Goal: Navigation & Orientation: Find specific page/section

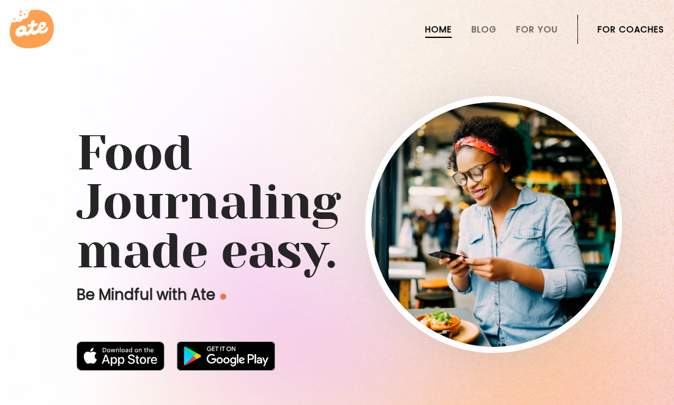
click at [638, 28] on link "For Coaches" at bounding box center [630, 29] width 67 height 10
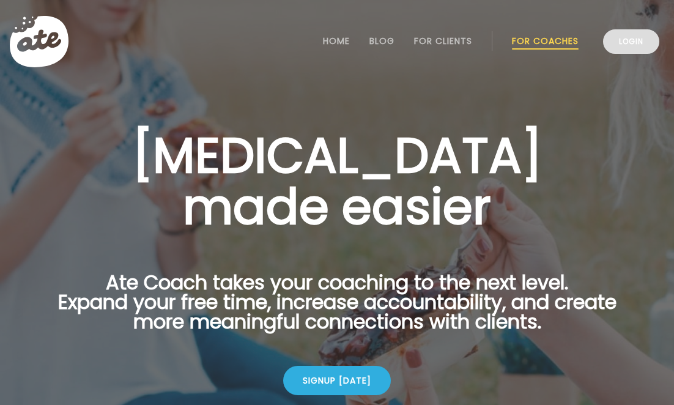
click at [621, 42] on link "Login" at bounding box center [631, 41] width 56 height 24
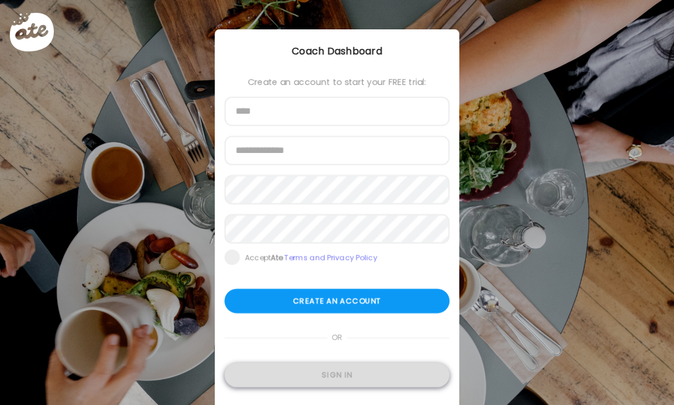
type input "**********"
click at [319, 375] on div "Sign in" at bounding box center [336, 374] width 225 height 24
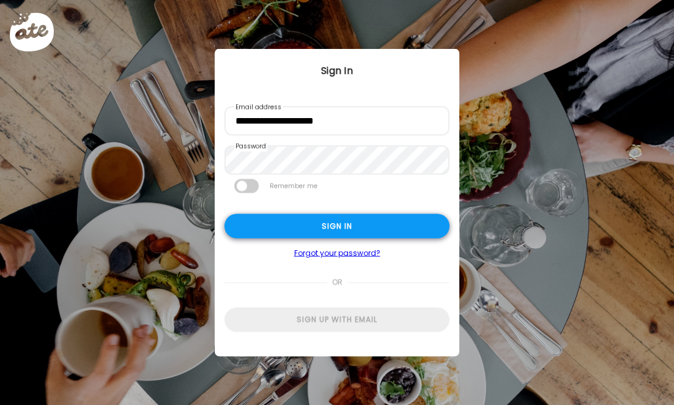
click at [326, 227] on div "Sign in" at bounding box center [336, 226] width 225 height 24
type input "**********"
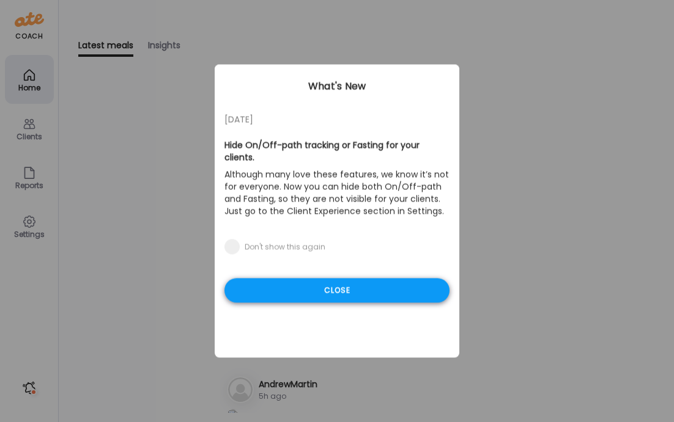
click at [342, 285] on div "Close" at bounding box center [336, 291] width 225 height 24
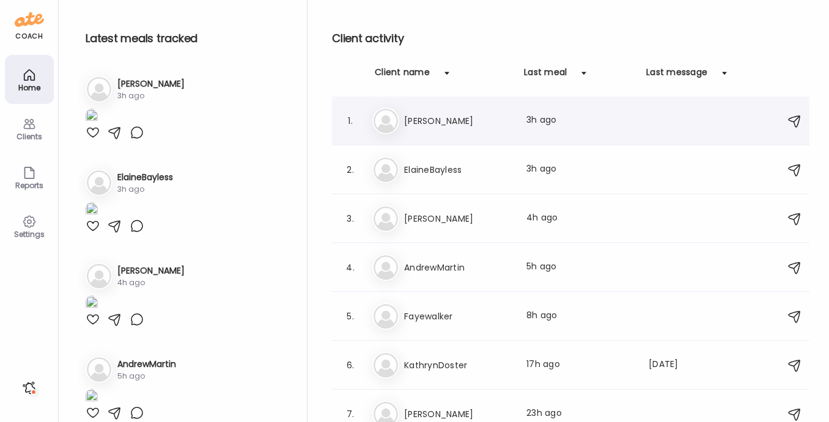
click at [425, 120] on h3 "[PERSON_NAME]" at bounding box center [458, 121] width 108 height 15
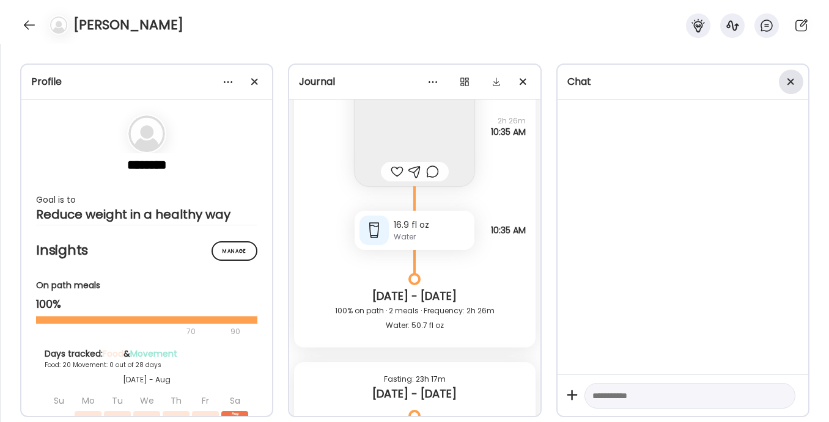
scroll to position [19213, 0]
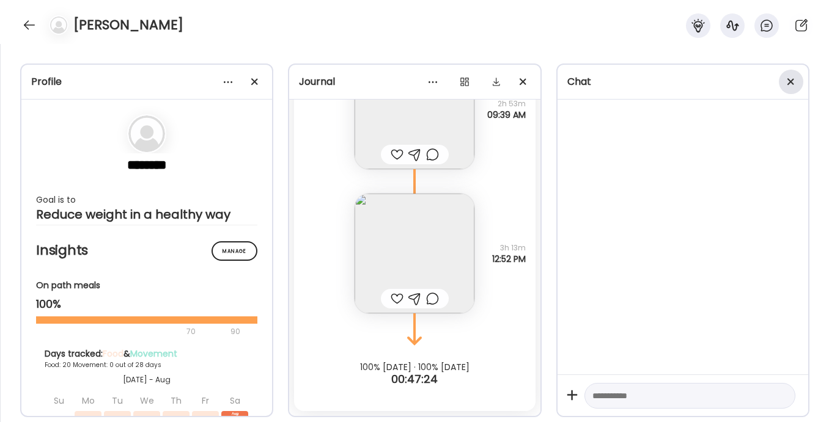
click at [673, 79] on span at bounding box center [790, 81] width 7 height 7
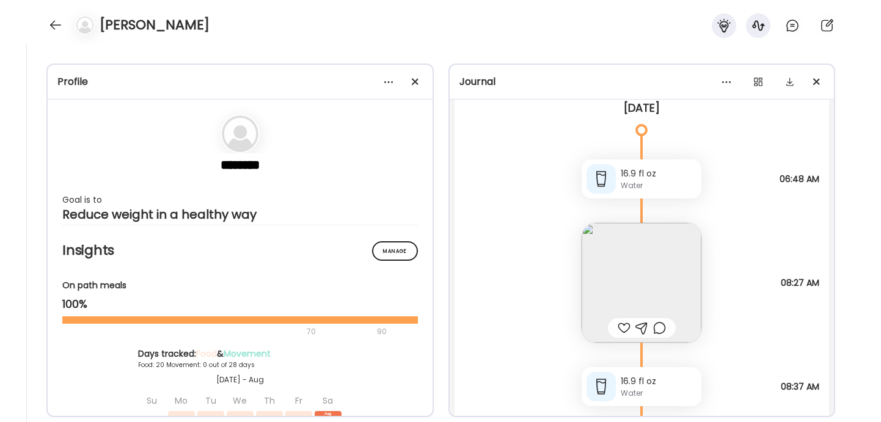
scroll to position [17760, 0]
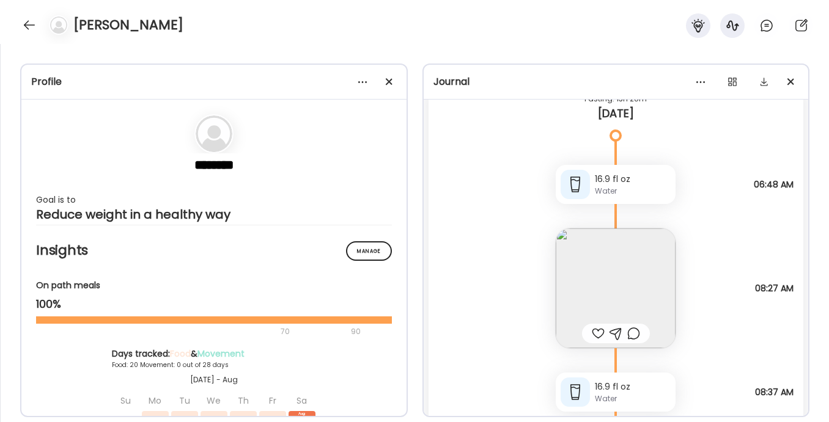
click at [597, 285] on img at bounding box center [616, 289] width 120 height 120
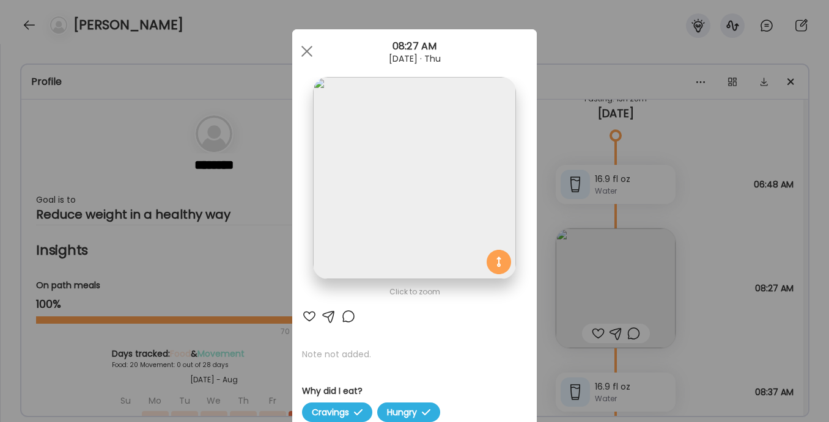
click at [444, 193] on img at bounding box center [414, 178] width 202 height 202
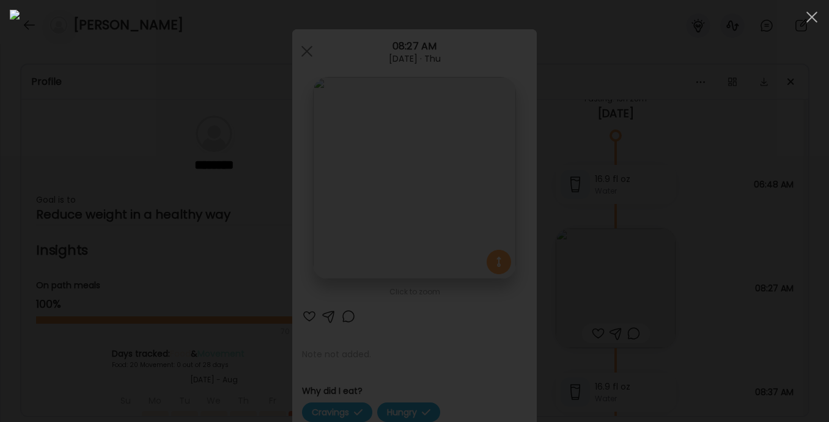
click at [673, 295] on div at bounding box center [414, 211] width 809 height 403
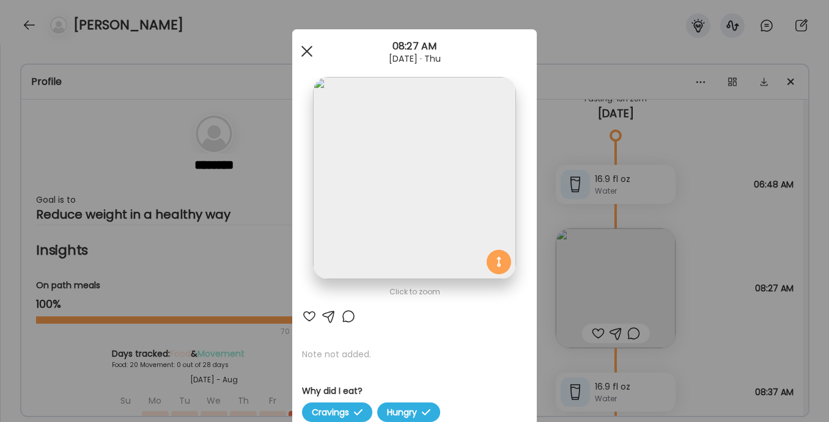
click at [312, 46] on div at bounding box center [307, 51] width 24 height 24
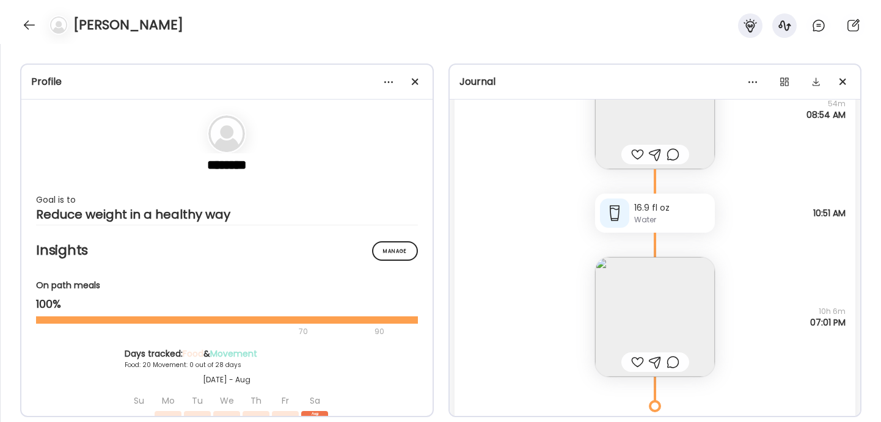
scroll to position [17347, 0]
click at [657, 318] on img at bounding box center [655, 323] width 120 height 120
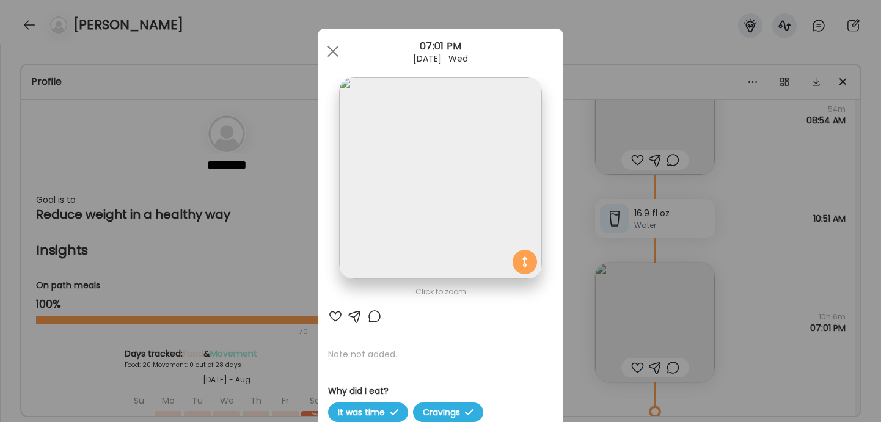
click at [454, 202] on img at bounding box center [440, 178] width 202 height 202
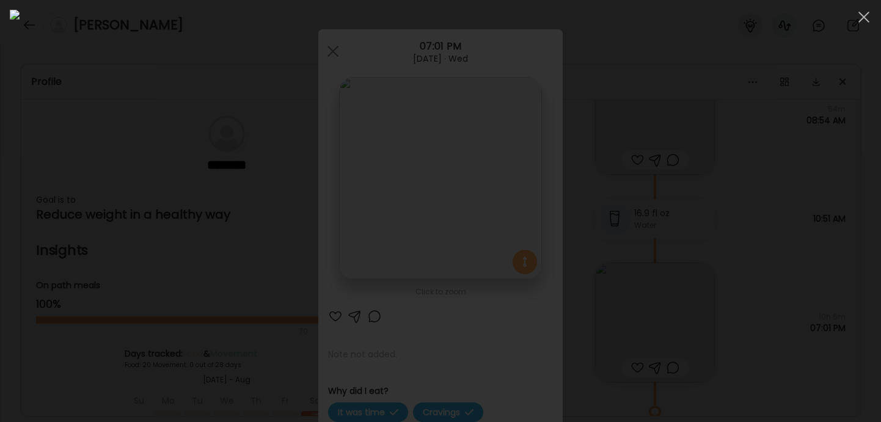
click at [673, 256] on div at bounding box center [441, 211] width 862 height 403
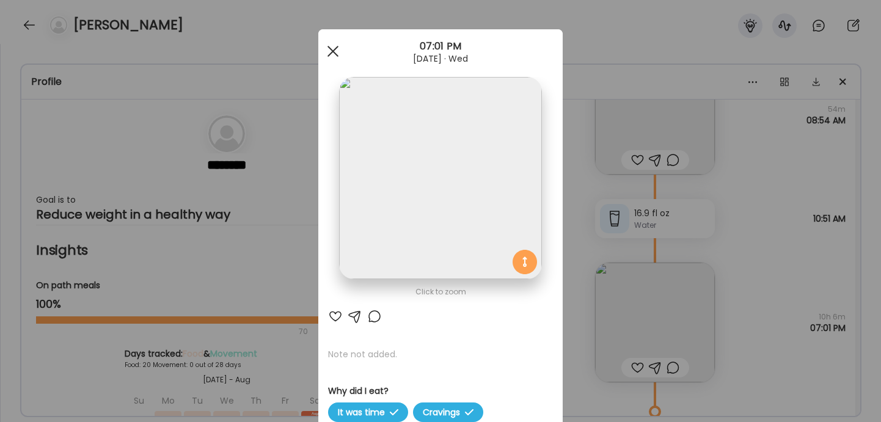
click at [333, 54] on div at bounding box center [333, 51] width 24 height 24
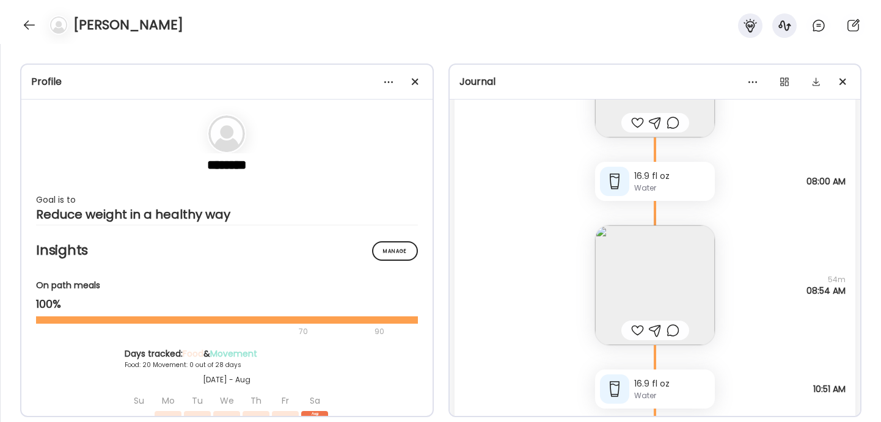
scroll to position [17034, 0]
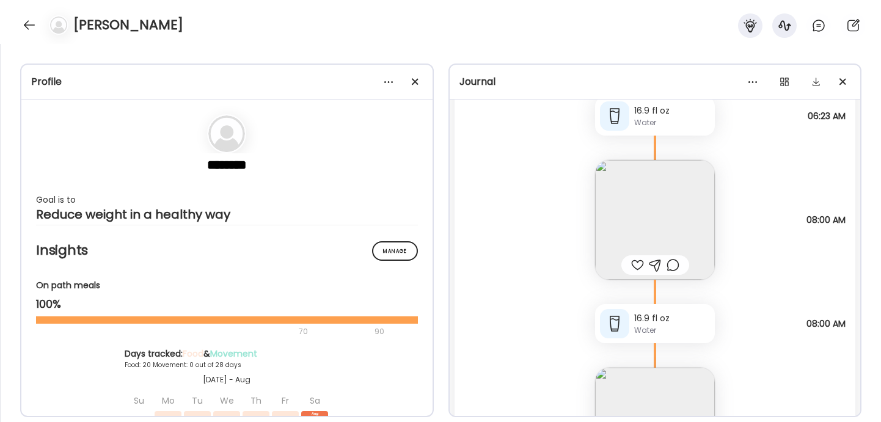
click at [642, 211] on img at bounding box center [655, 220] width 120 height 120
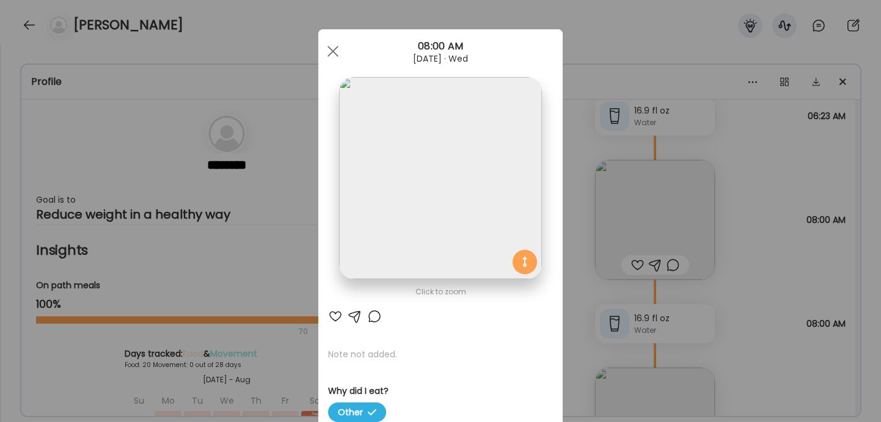
click at [447, 224] on img at bounding box center [440, 178] width 202 height 202
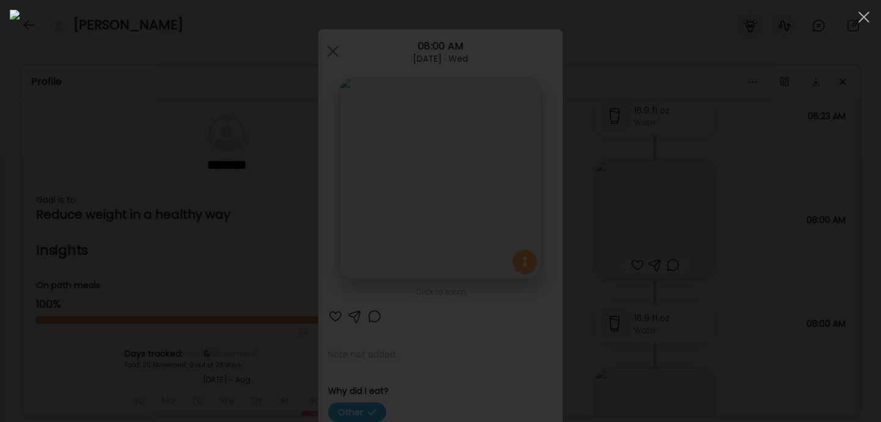
click at [673, 268] on div at bounding box center [441, 211] width 862 height 403
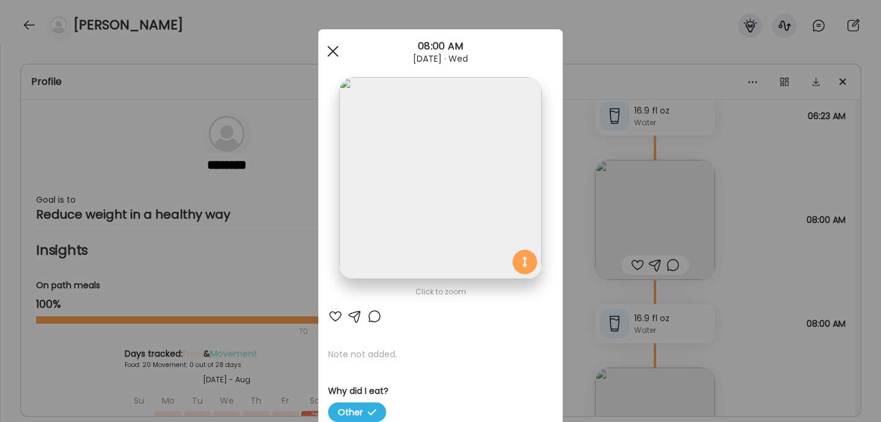
click at [333, 46] on div at bounding box center [333, 51] width 24 height 24
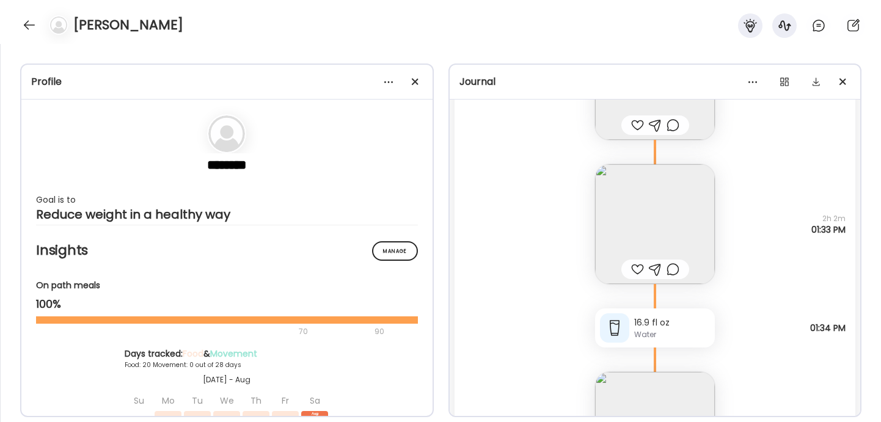
scroll to position [16454, 0]
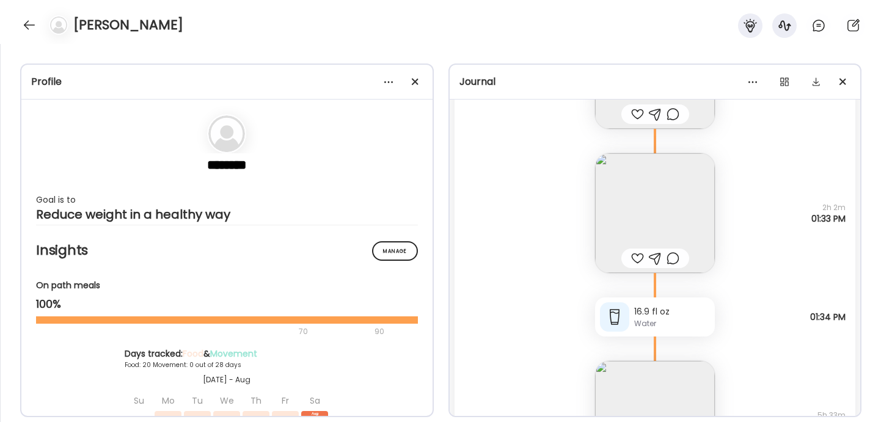
click at [659, 209] on img at bounding box center [655, 213] width 120 height 120
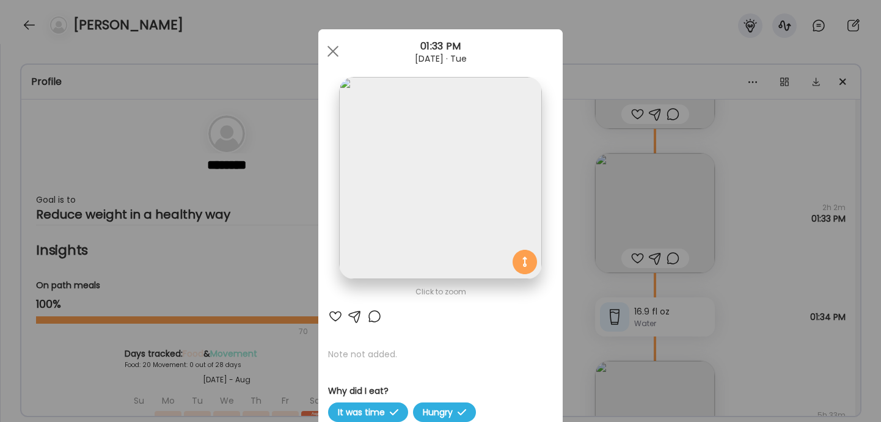
click at [470, 194] on img at bounding box center [440, 178] width 202 height 202
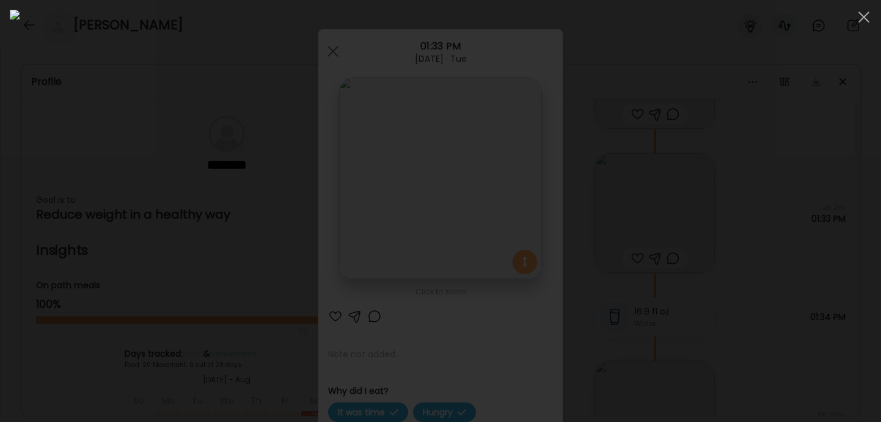
click at [673, 330] on div at bounding box center [441, 211] width 862 height 403
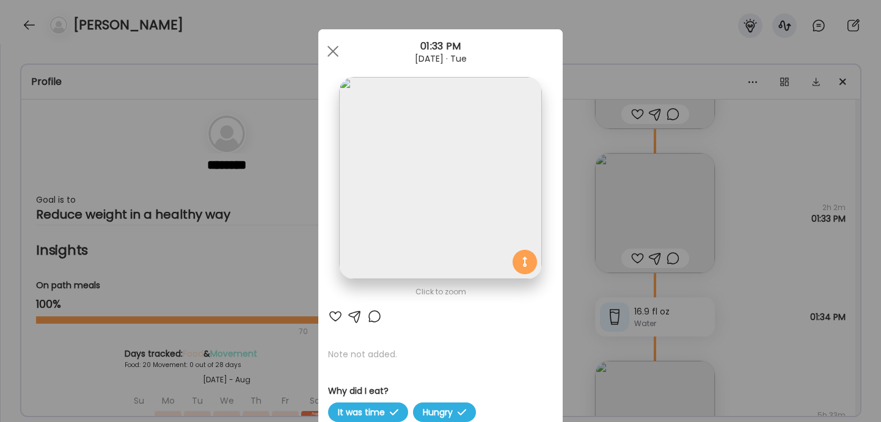
click at [333, 53] on div at bounding box center [333, 51] width 24 height 24
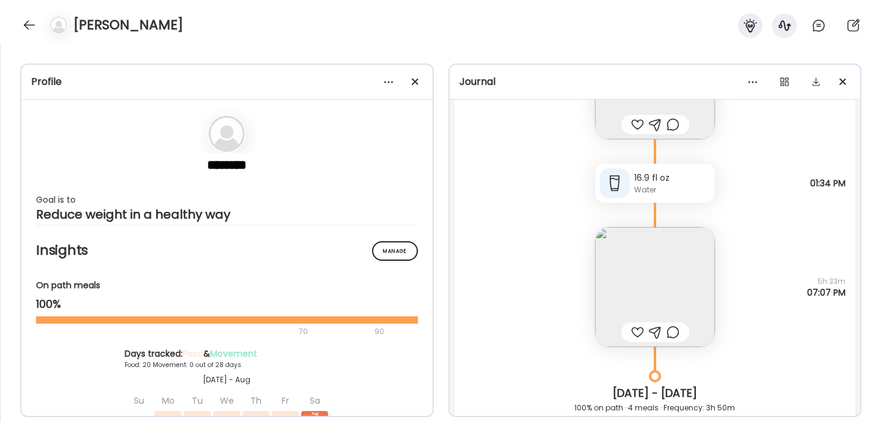
scroll to position [16602, 0]
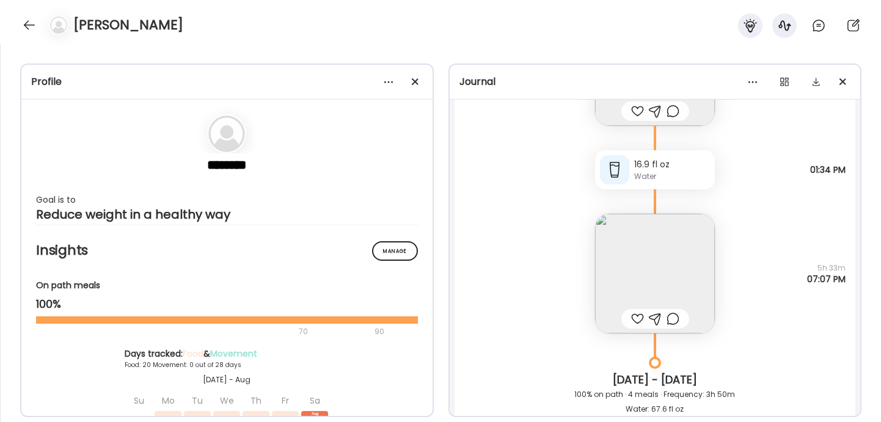
click at [634, 249] on img at bounding box center [655, 274] width 120 height 120
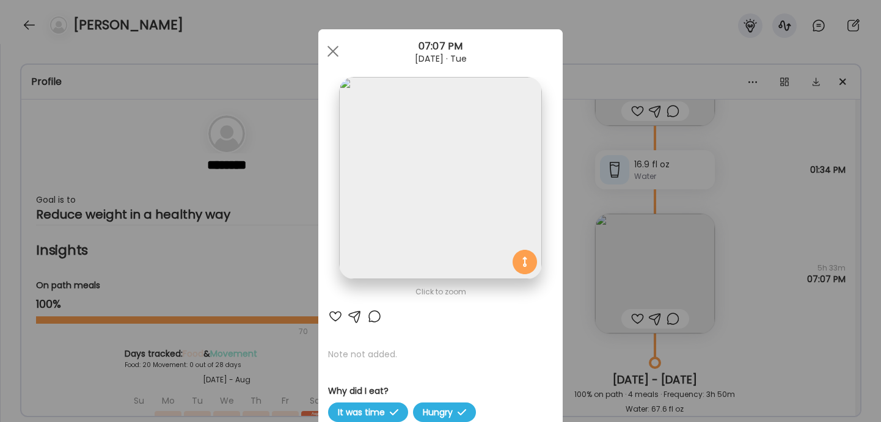
click at [498, 181] on img at bounding box center [440, 178] width 202 height 202
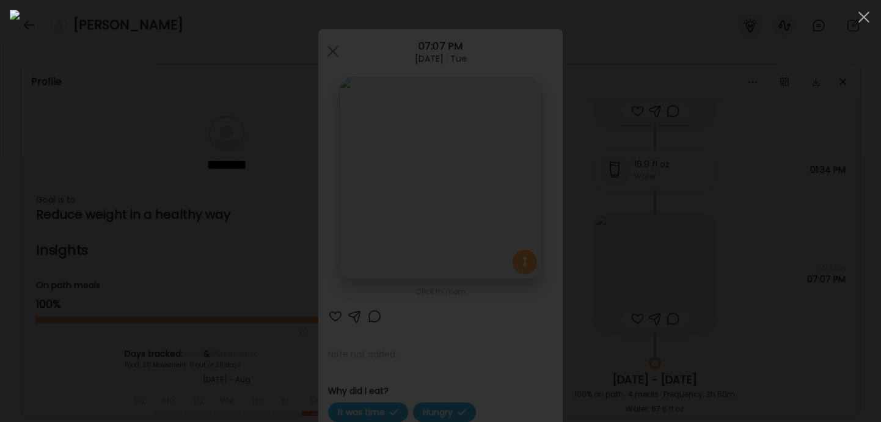
click at [673, 305] on div at bounding box center [441, 211] width 862 height 403
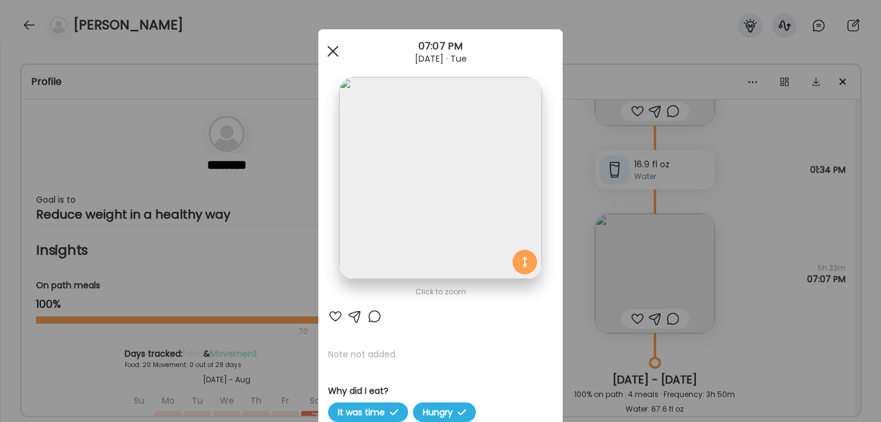
click at [335, 53] on span at bounding box center [333, 51] width 11 height 11
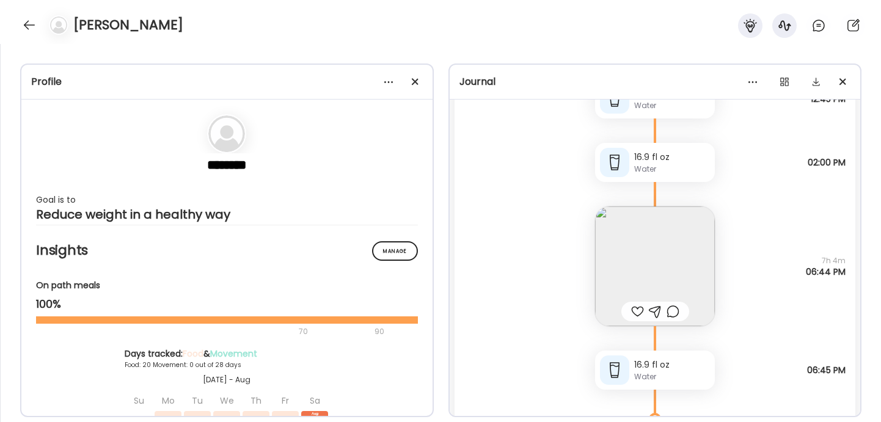
scroll to position [15604, 0]
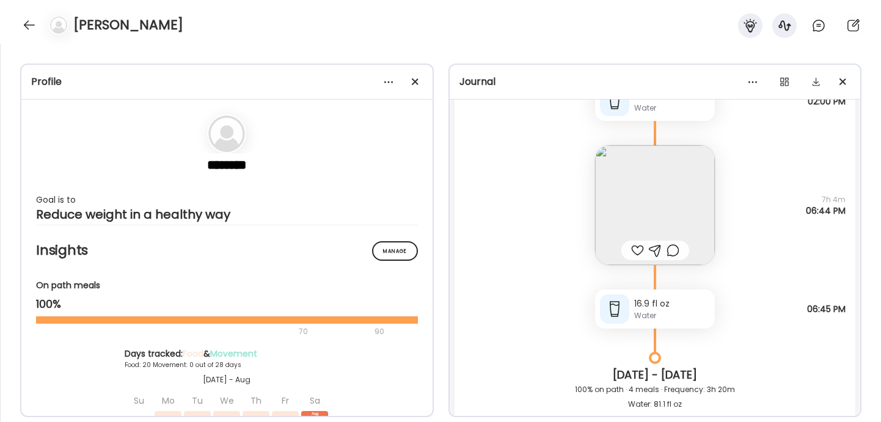
click at [638, 186] on img at bounding box center [655, 205] width 120 height 120
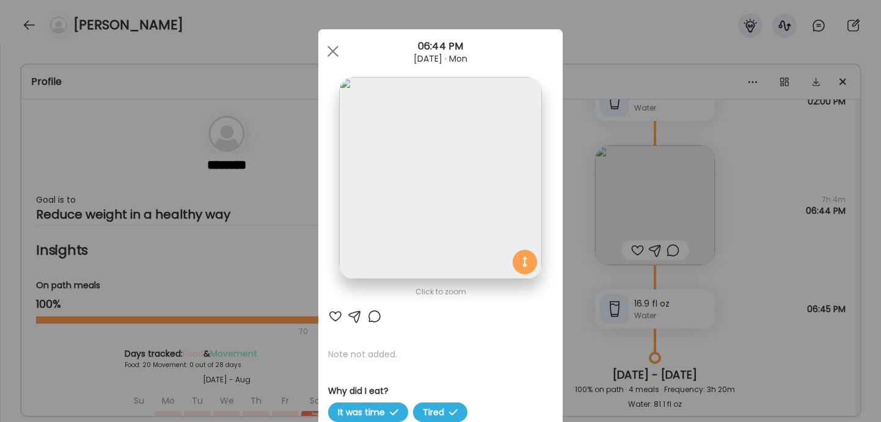
click at [461, 192] on img at bounding box center [440, 178] width 202 height 202
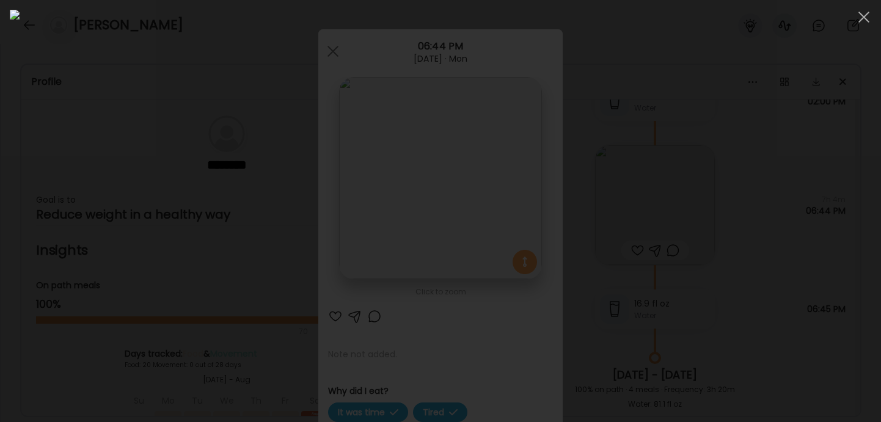
click at [673, 283] on div at bounding box center [441, 211] width 862 height 403
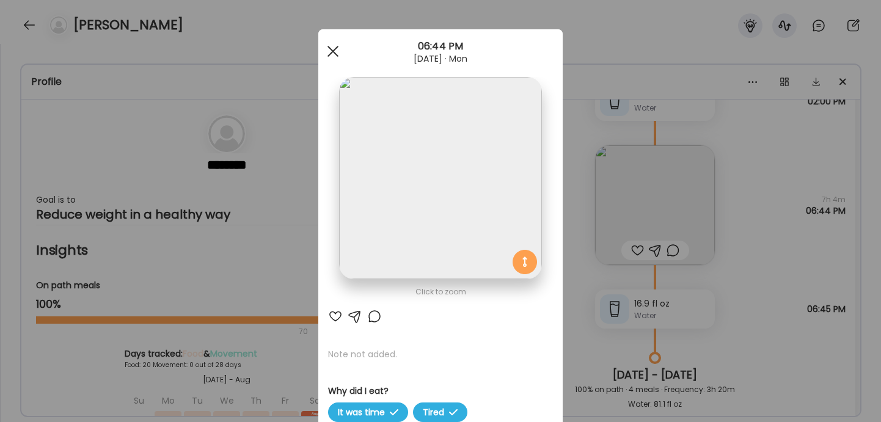
click at [336, 49] on div at bounding box center [333, 51] width 24 height 24
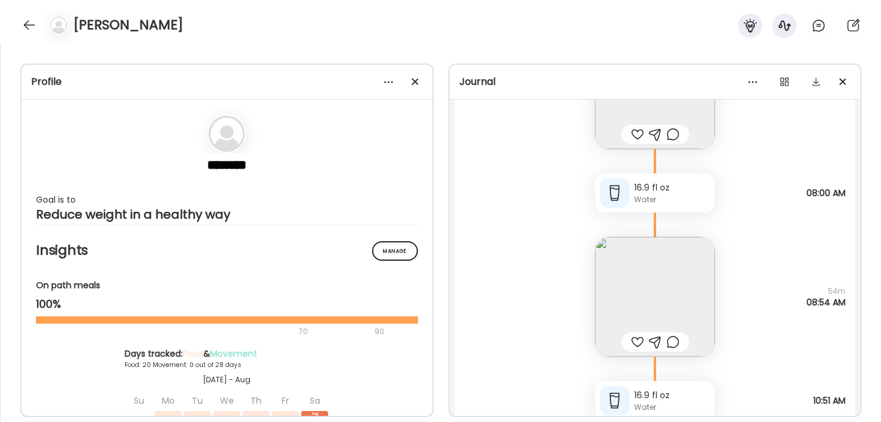
scroll to position [17172, 0]
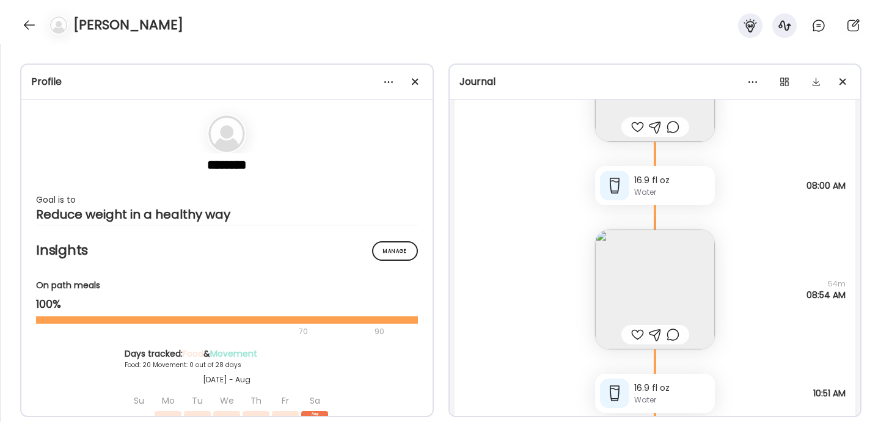
click at [658, 279] on img at bounding box center [655, 290] width 120 height 120
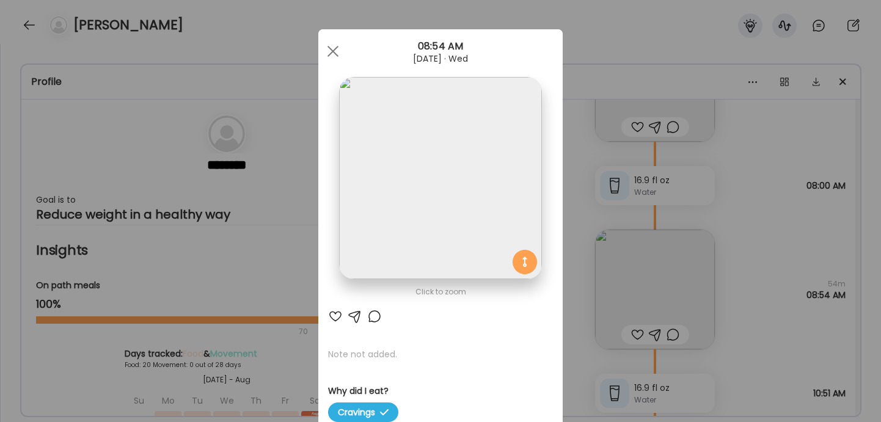
click at [486, 163] on img at bounding box center [440, 178] width 202 height 202
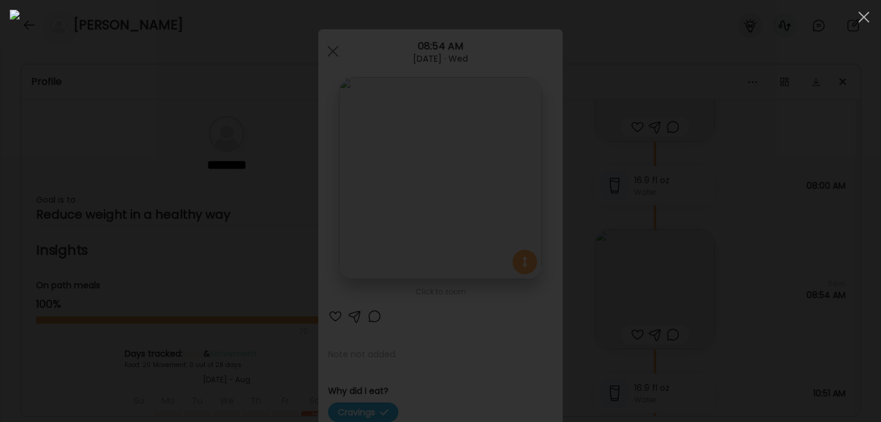
click at [673, 215] on div at bounding box center [441, 211] width 862 height 403
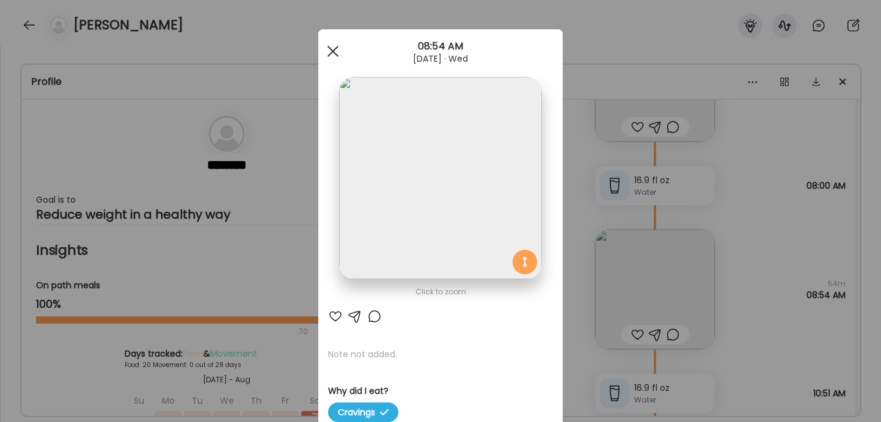
click at [331, 54] on div at bounding box center [333, 51] width 24 height 24
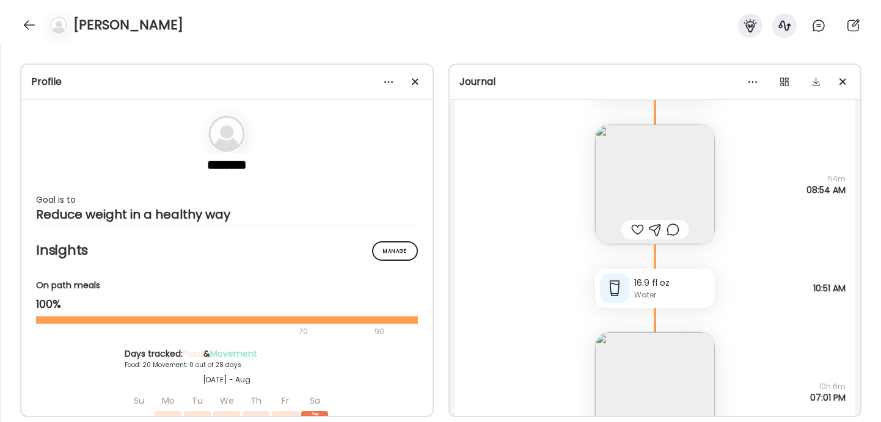
scroll to position [17278, 0]
click at [633, 181] on img at bounding box center [655, 184] width 120 height 120
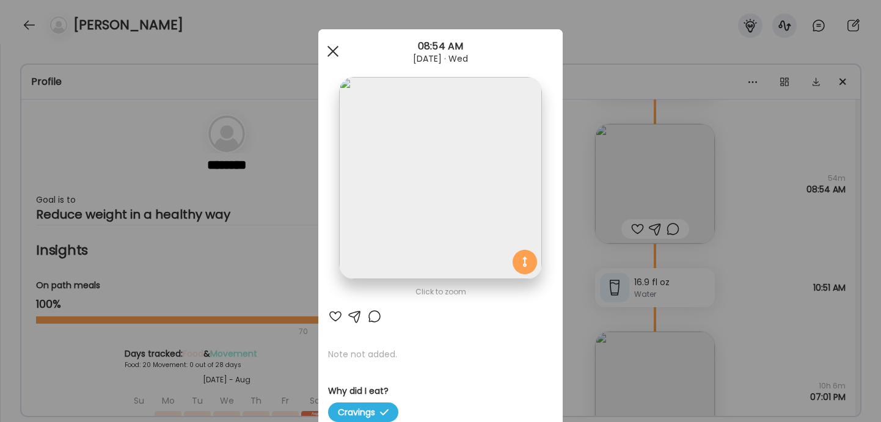
click at [339, 54] on div at bounding box center [333, 51] width 24 height 24
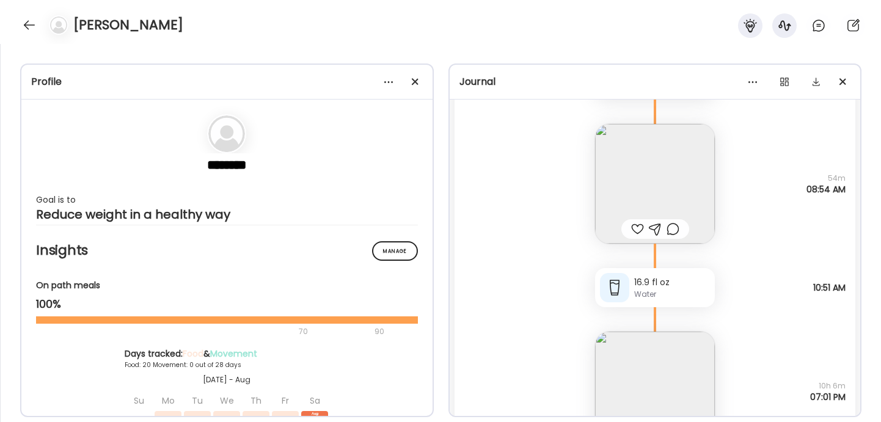
scroll to position [17389, 0]
